Goal: Information Seeking & Learning: Learn about a topic

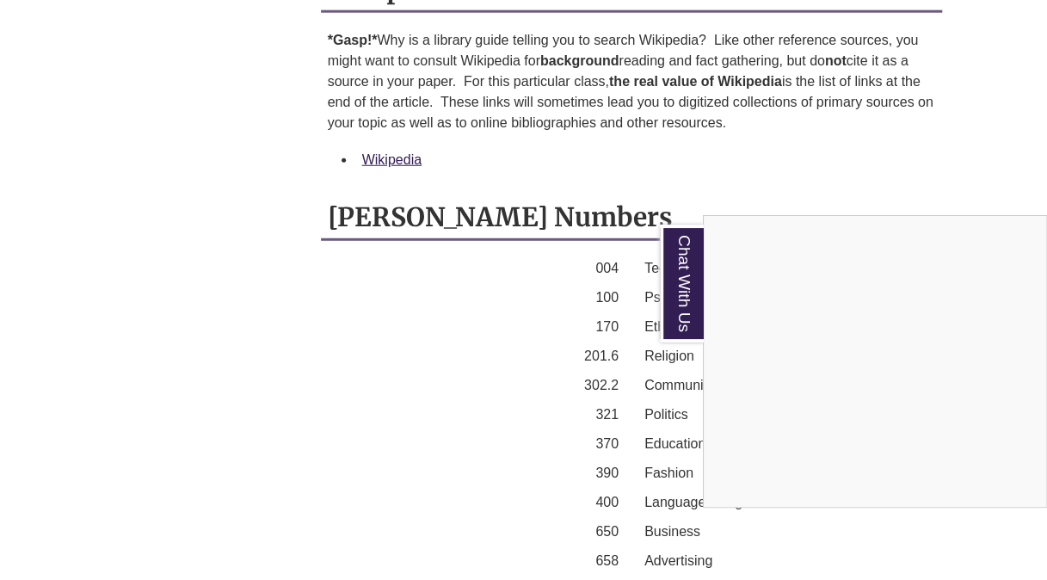
scroll to position [2185, 0]
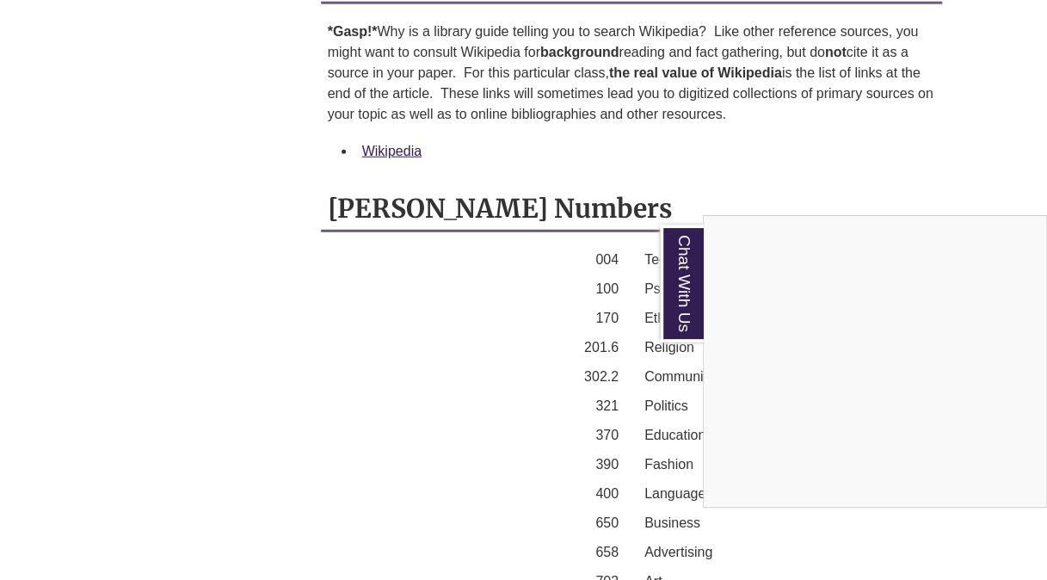
click at [967, 148] on div "Chat With Us" at bounding box center [523, 290] width 1047 height 580
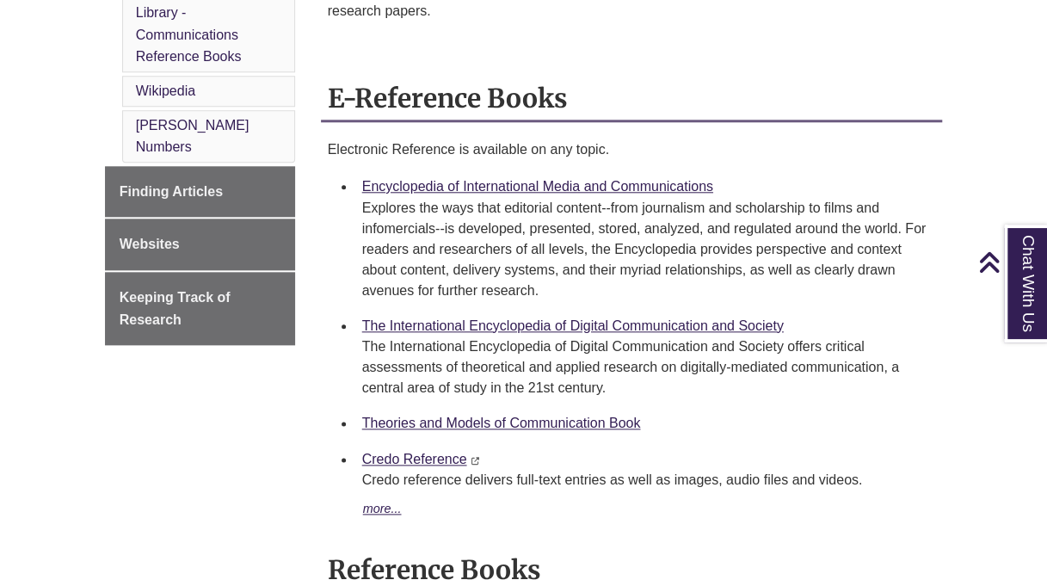
scroll to position [762, 0]
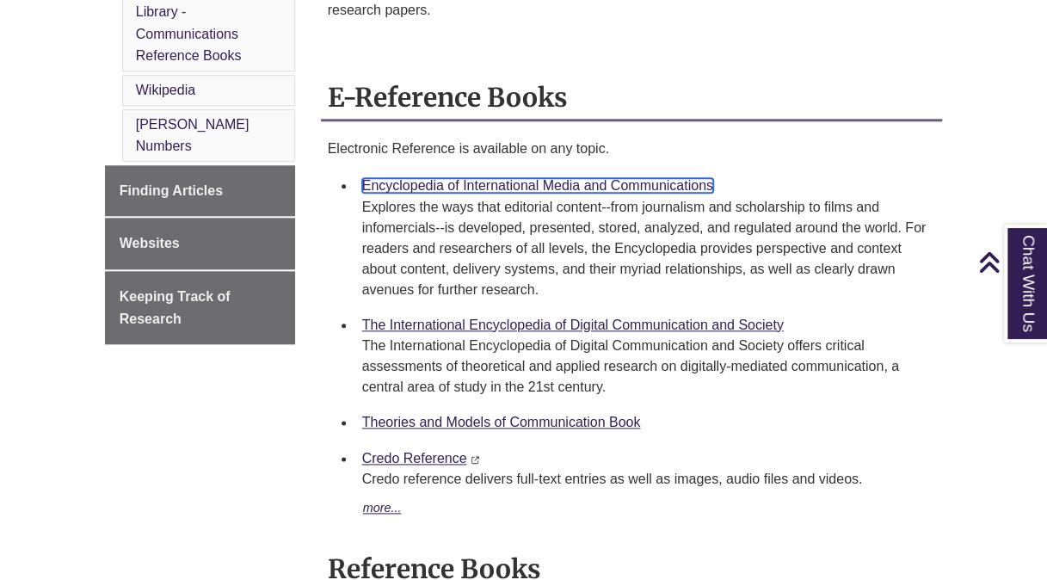
click at [559, 178] on link "Encyclopedia of International Media and Communications" at bounding box center [537, 185] width 351 height 15
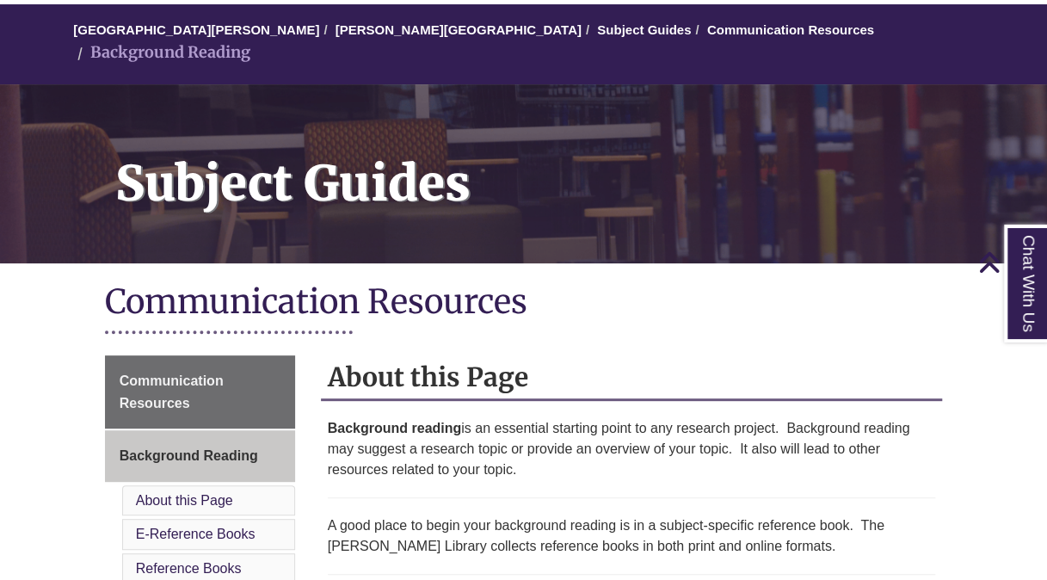
scroll to position [0, 0]
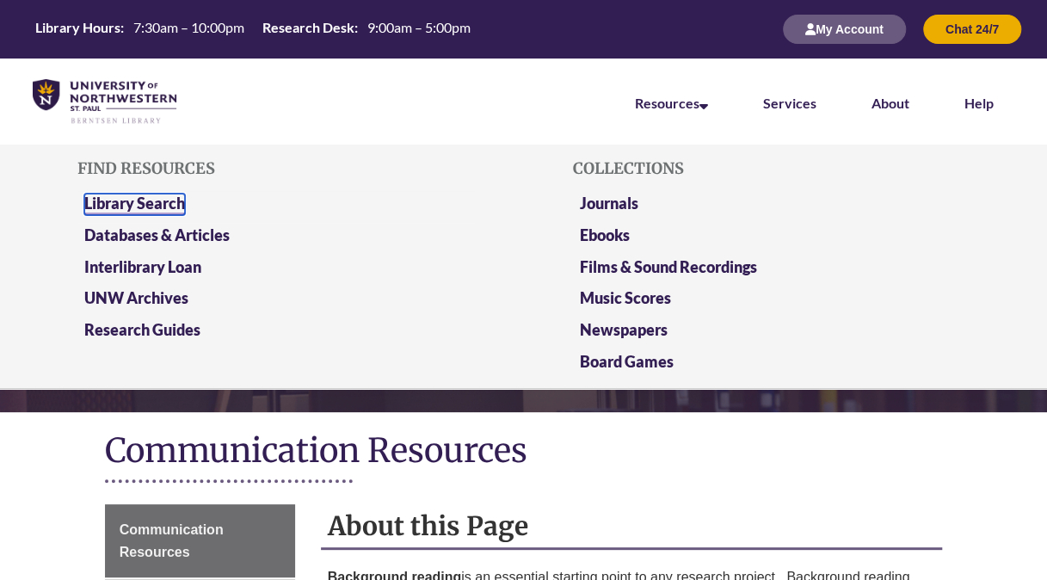
click at [143, 205] on link "Library Search" at bounding box center [134, 205] width 101 height 22
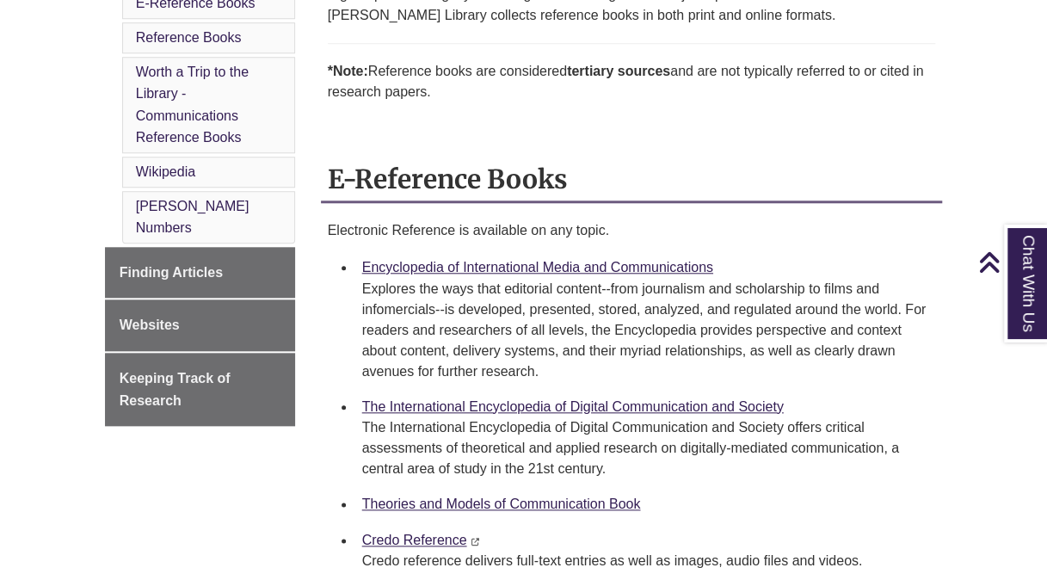
scroll to position [685, 0]
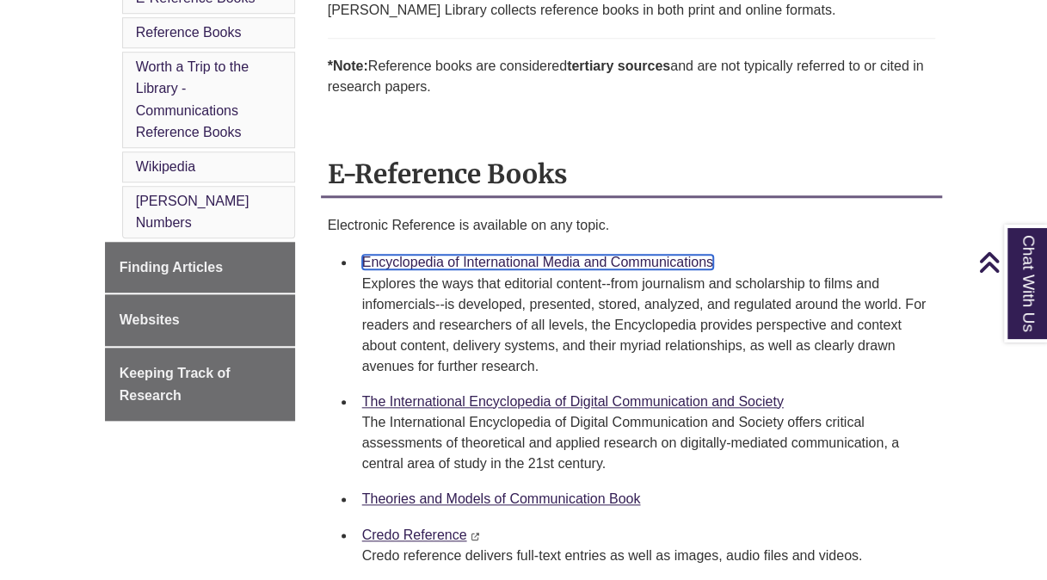
click at [546, 255] on link "Encyclopedia of International Media and Communications" at bounding box center [537, 262] width 351 height 15
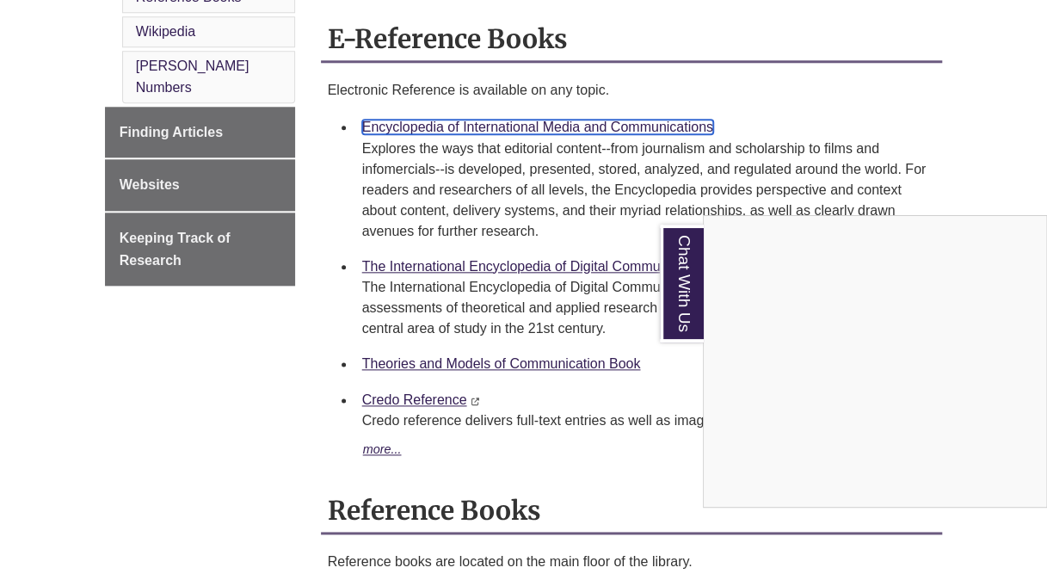
scroll to position [821, 0]
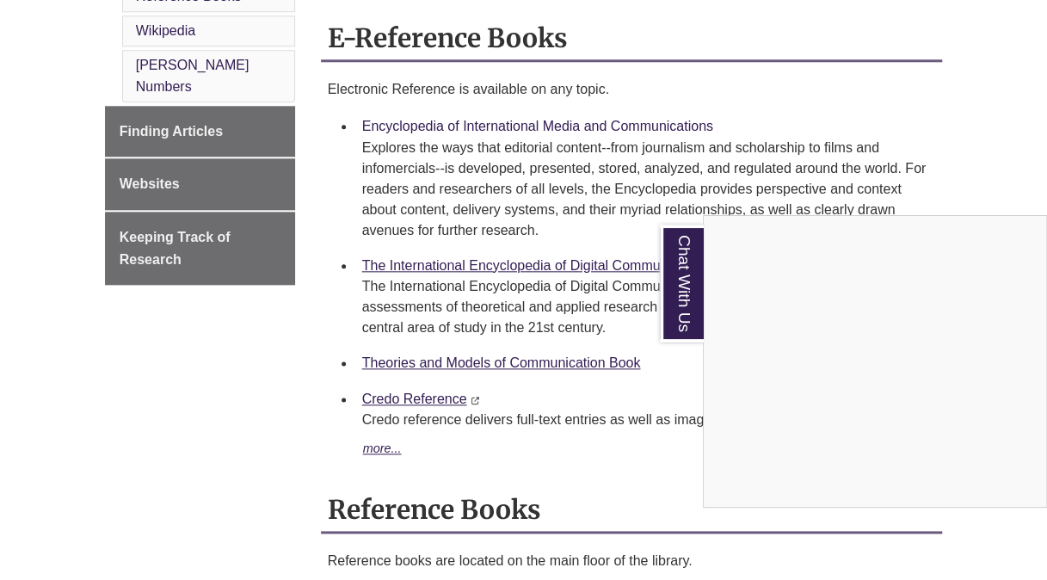
drag, startPoint x: 355, startPoint y: 102, endPoint x: 472, endPoint y: 99, distance: 117.1
click at [472, 99] on div "Chat With Us" at bounding box center [523, 290] width 1047 height 580
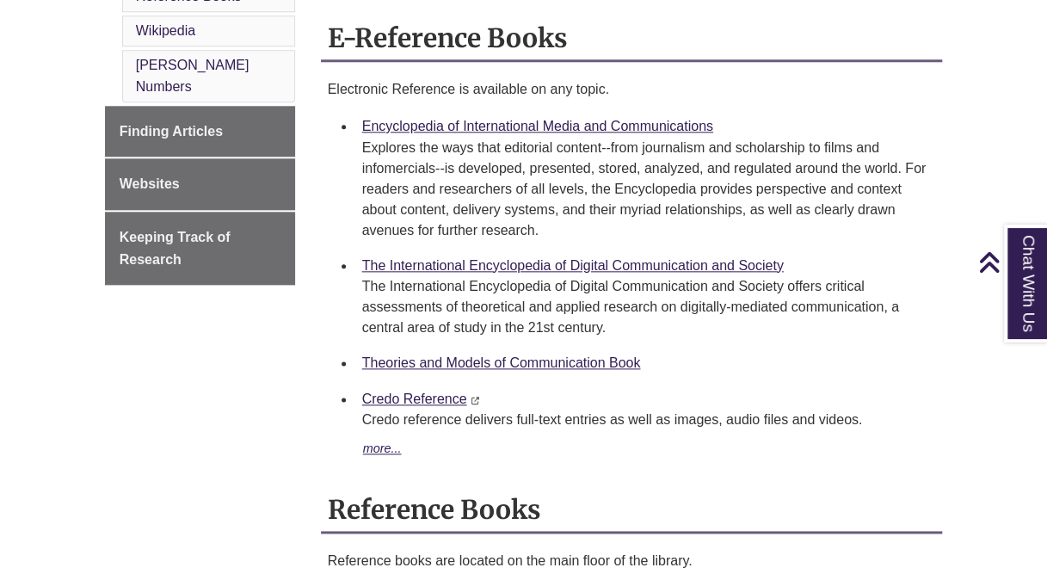
drag, startPoint x: 353, startPoint y: 101, endPoint x: 726, endPoint y: 98, distance: 373.5
click at [726, 108] on ul "Encyclopedia of International Media and Communications Explores the ways that e…" at bounding box center [632, 244] width 608 height 273
copy link "Encyclopedia of International Media and Communications"
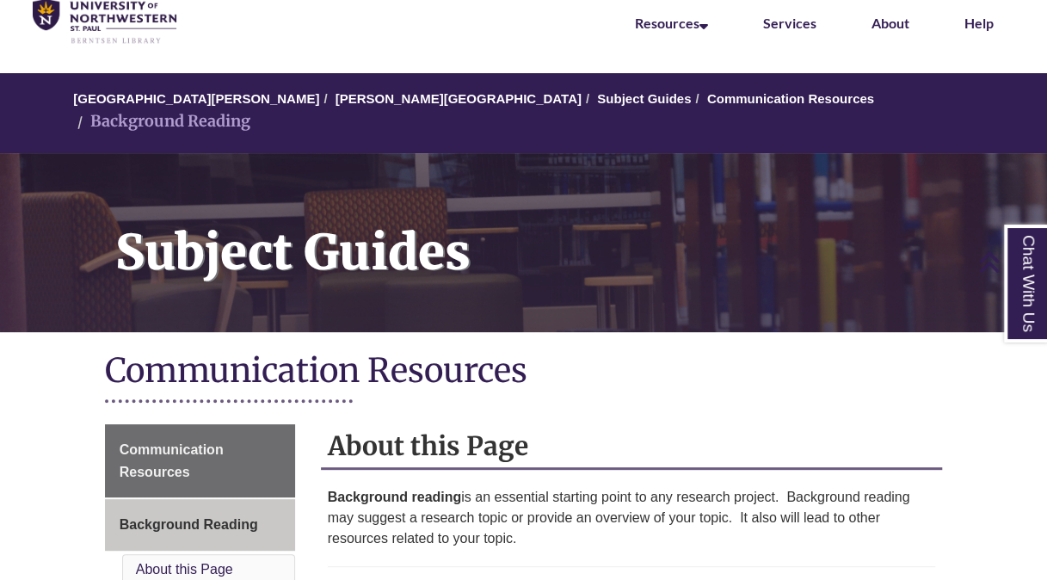
scroll to position [0, 0]
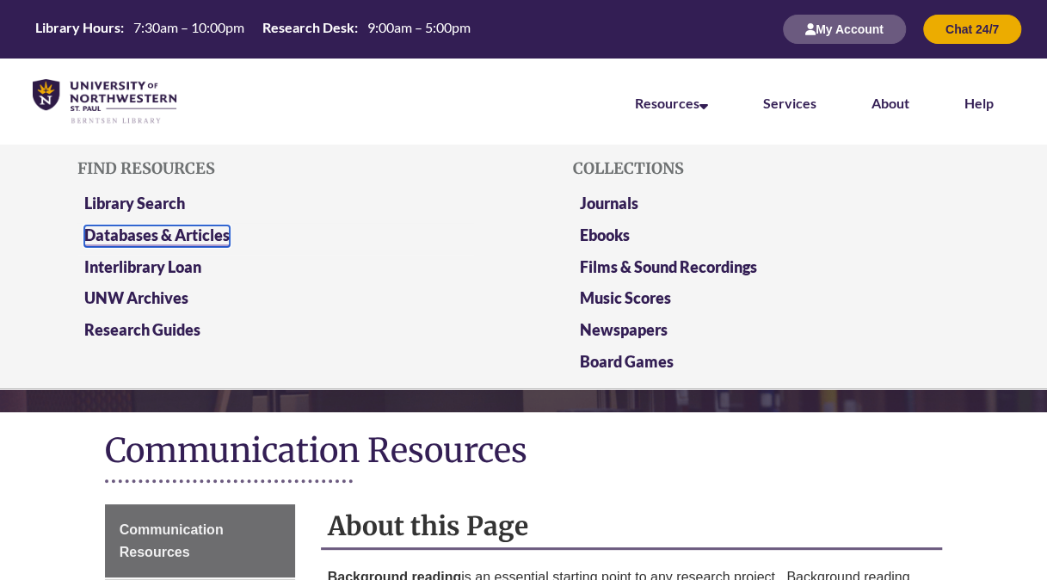
click at [217, 238] on link "Databases & Articles" at bounding box center [156, 236] width 145 height 22
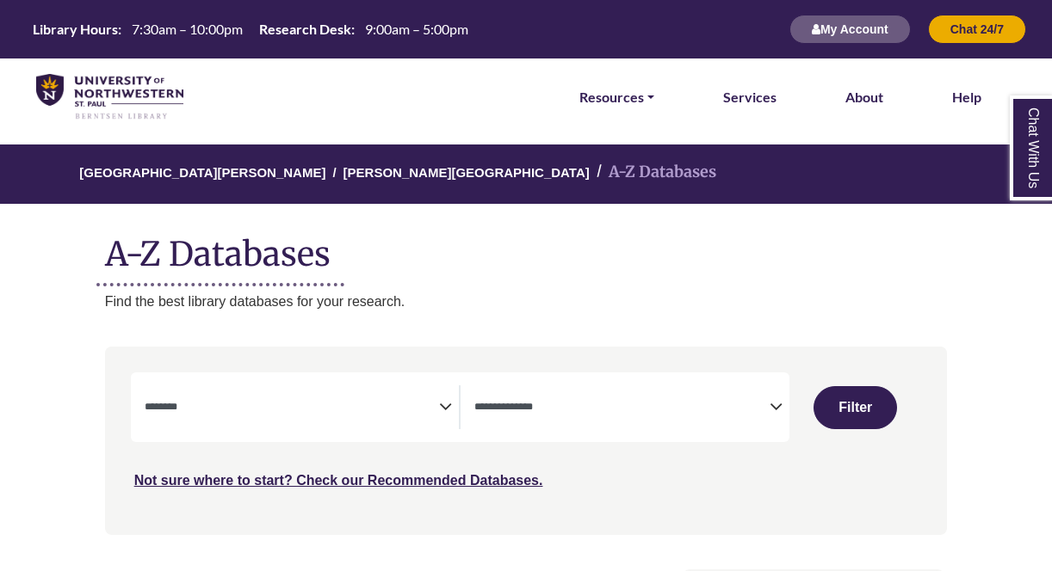
select select "Database Subject Filter"
select select "Database Types Filter"
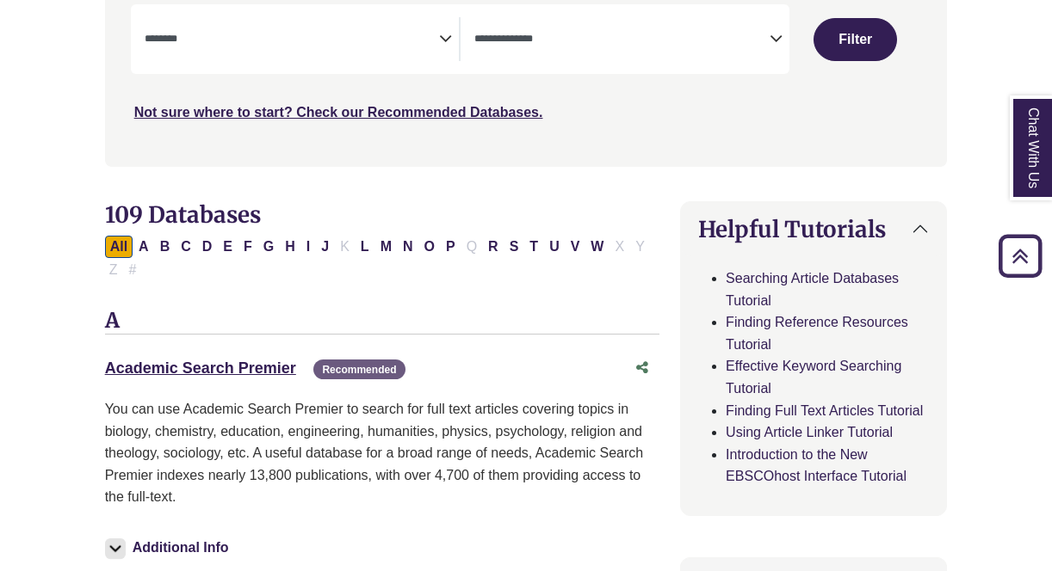
scroll to position [373, 0]
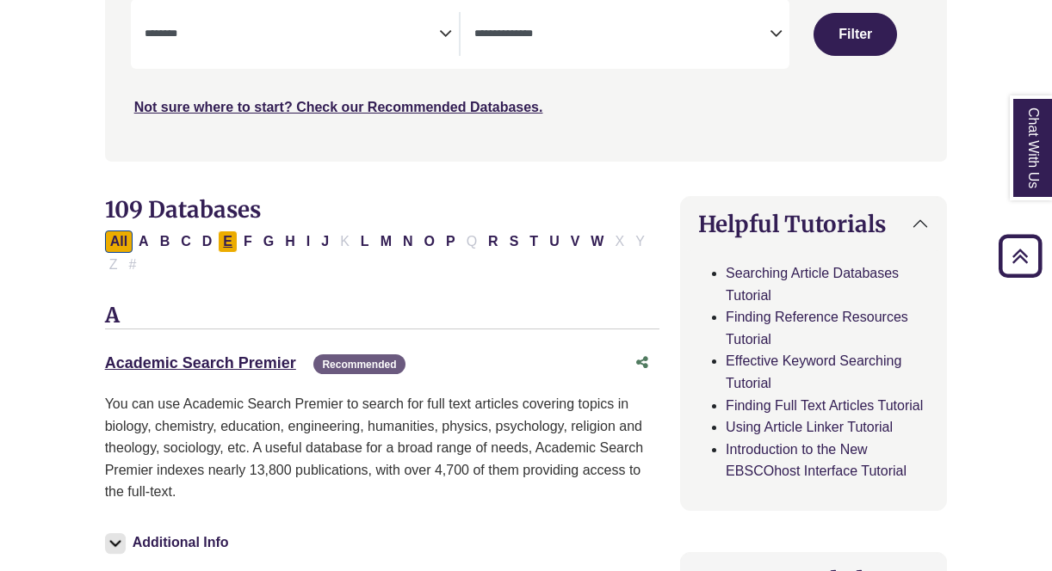
click at [227, 242] on button "E" at bounding box center [228, 242] width 20 height 22
select select "Database Subject Filter"
select select "Database Types Filter"
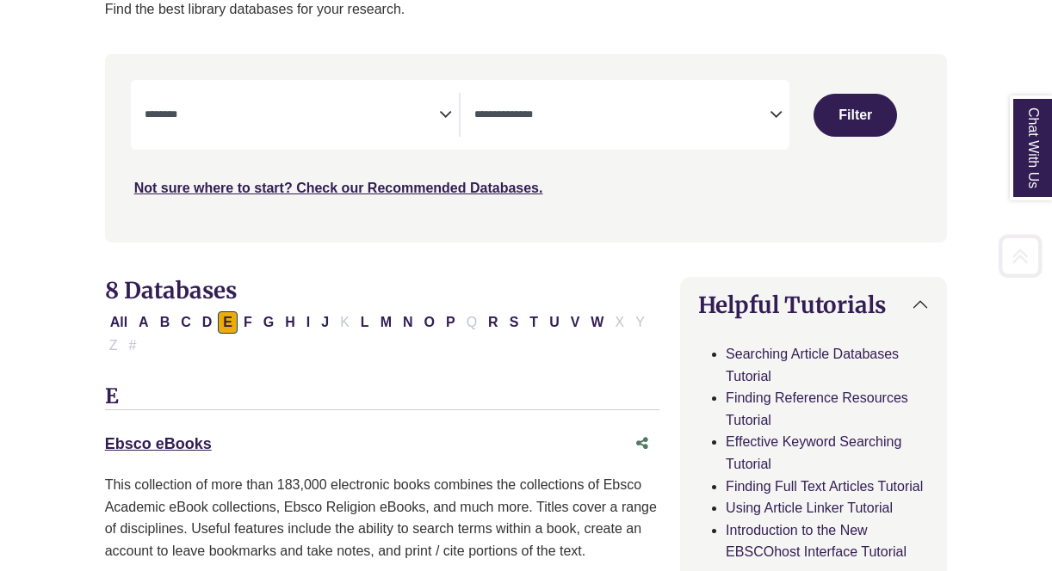
scroll to position [296, 0]
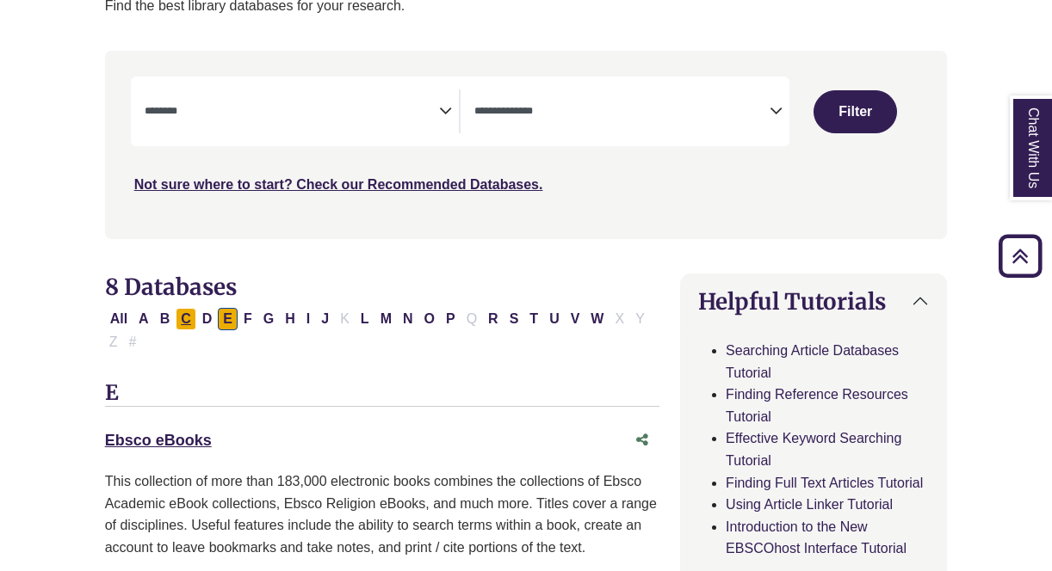
click at [181, 316] on button "C" at bounding box center [186, 319] width 21 height 22
select select "Database Subject Filter"
select select "Database Types Filter"
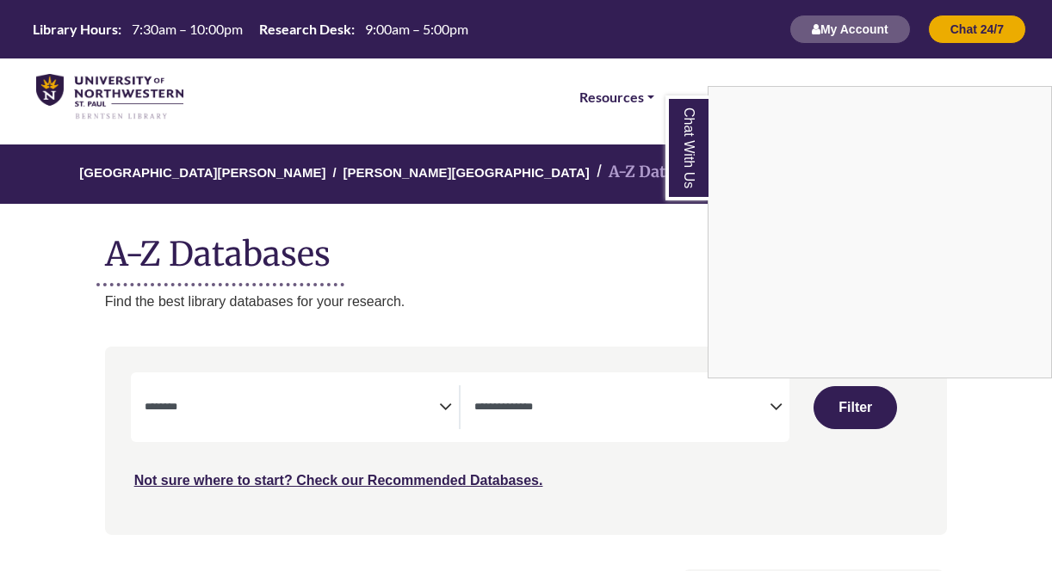
click at [626, 93] on div "Chat With Us" at bounding box center [526, 285] width 1052 height 571
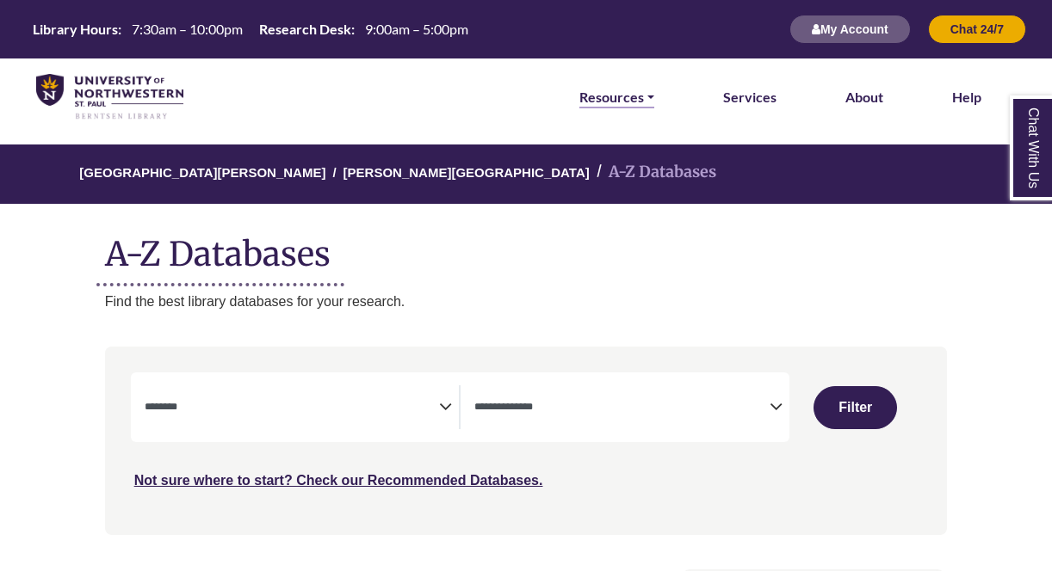
click at [626, 93] on link "Resources" at bounding box center [616, 97] width 75 height 22
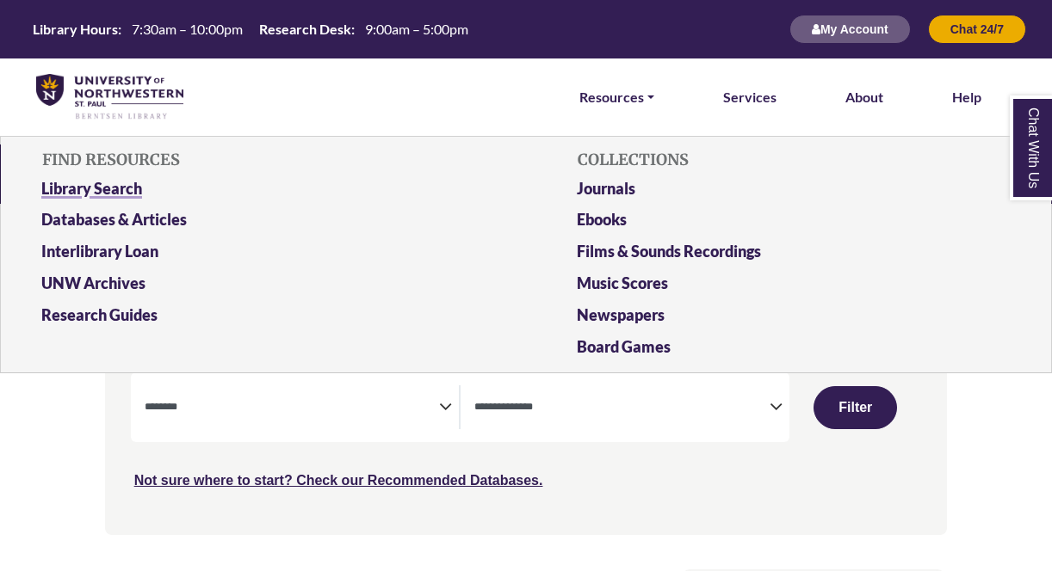
click at [111, 188] on link "Library Search" at bounding box center [258, 192] width 460 height 32
